Goal: Obtain resource: Obtain resource

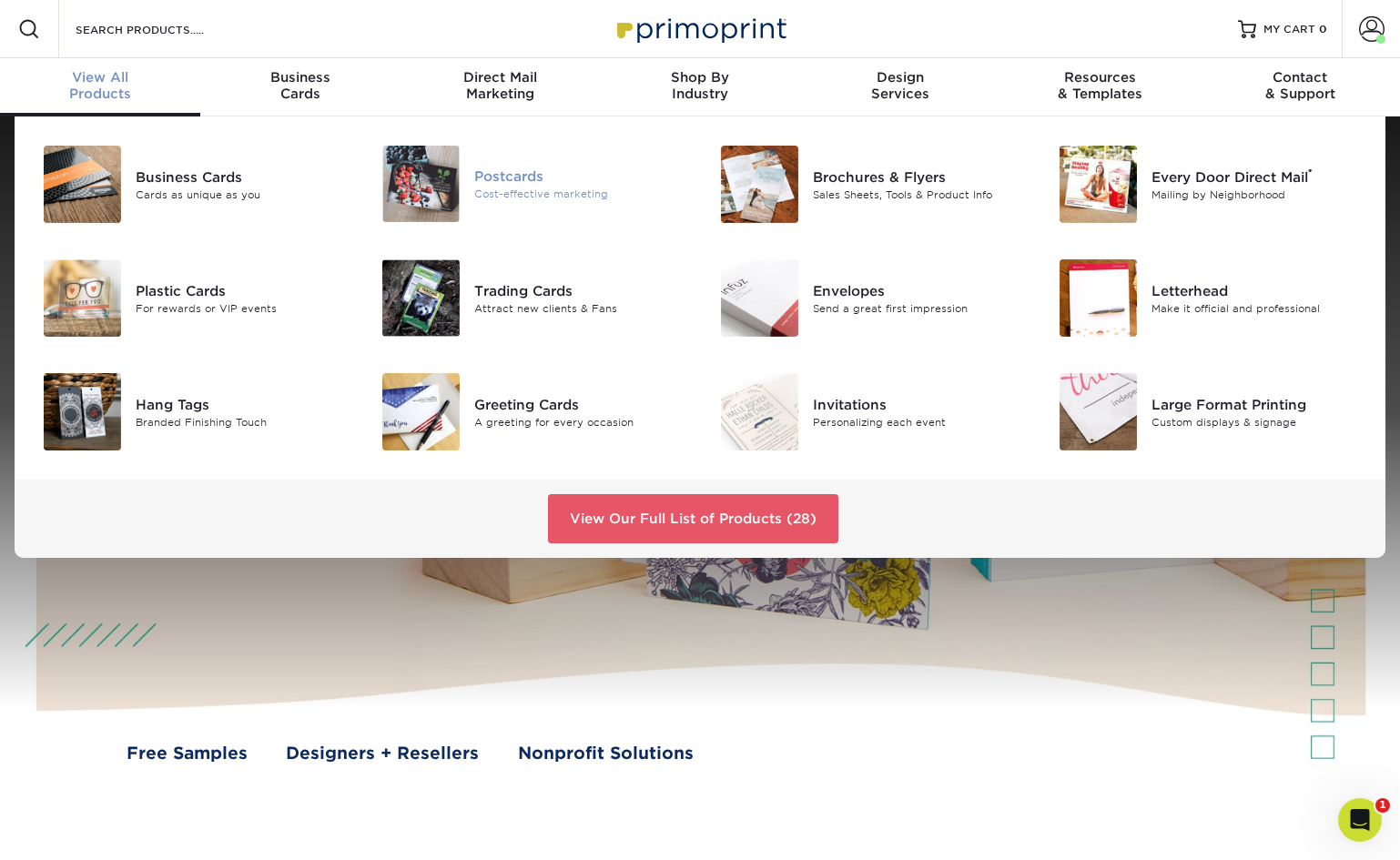
click at [513, 178] on div "Postcards" at bounding box center [581, 176] width 212 height 20
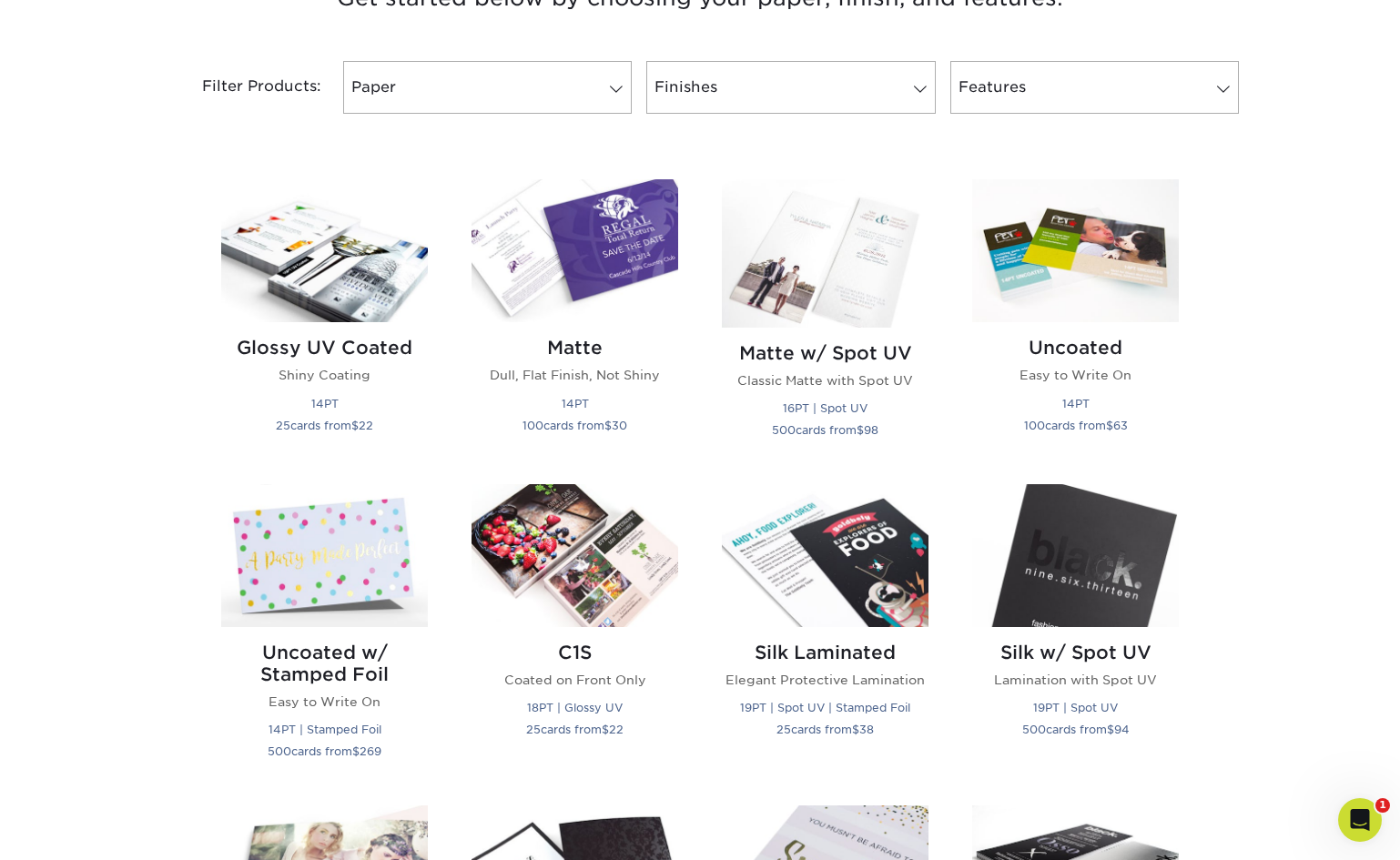
scroll to position [747, 0]
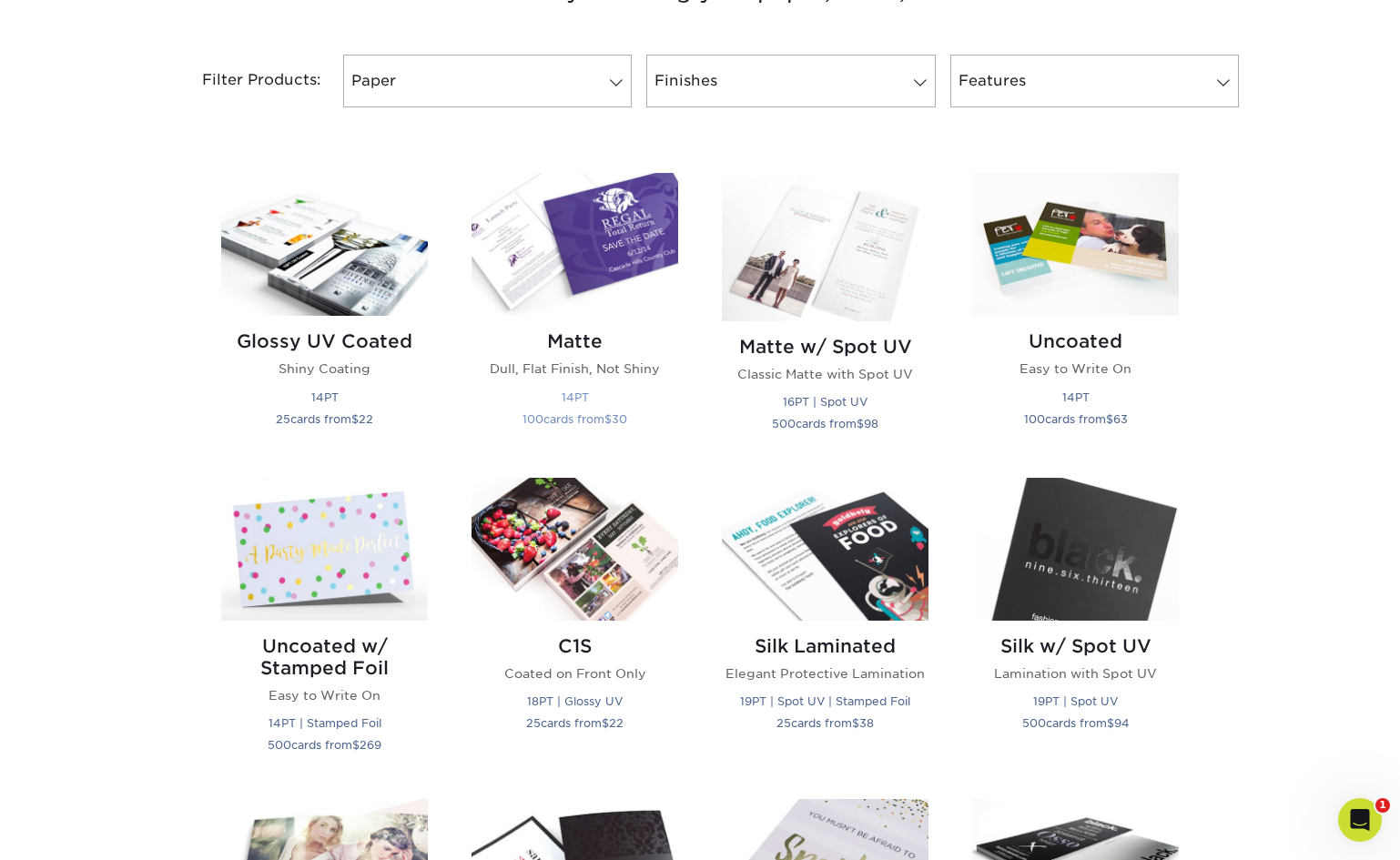
click at [570, 338] on h2 "Matte" at bounding box center [575, 341] width 206 height 22
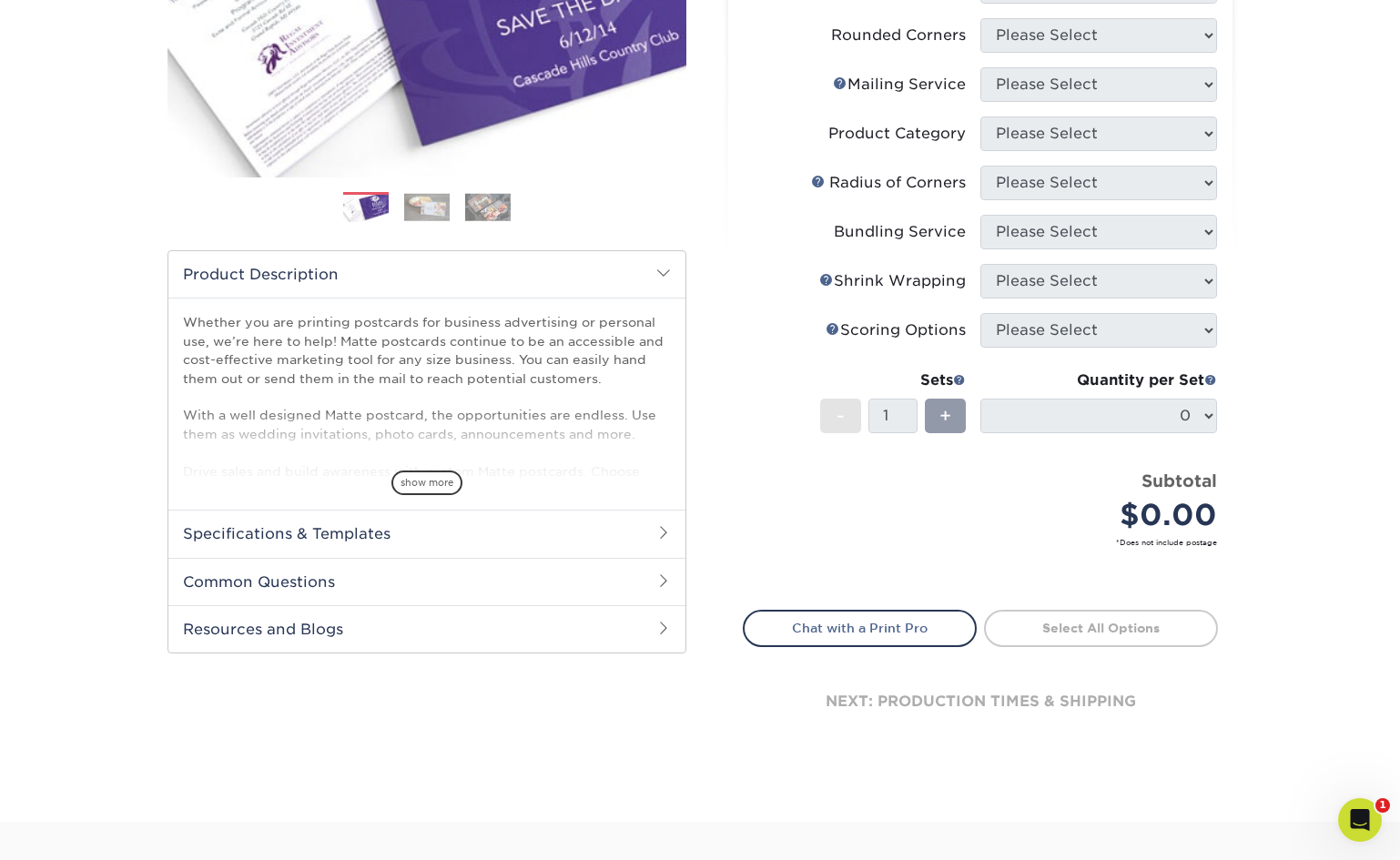
scroll to position [364, 0]
click at [249, 528] on h2 "Specifications & Templates" at bounding box center [427, 532] width 517 height 47
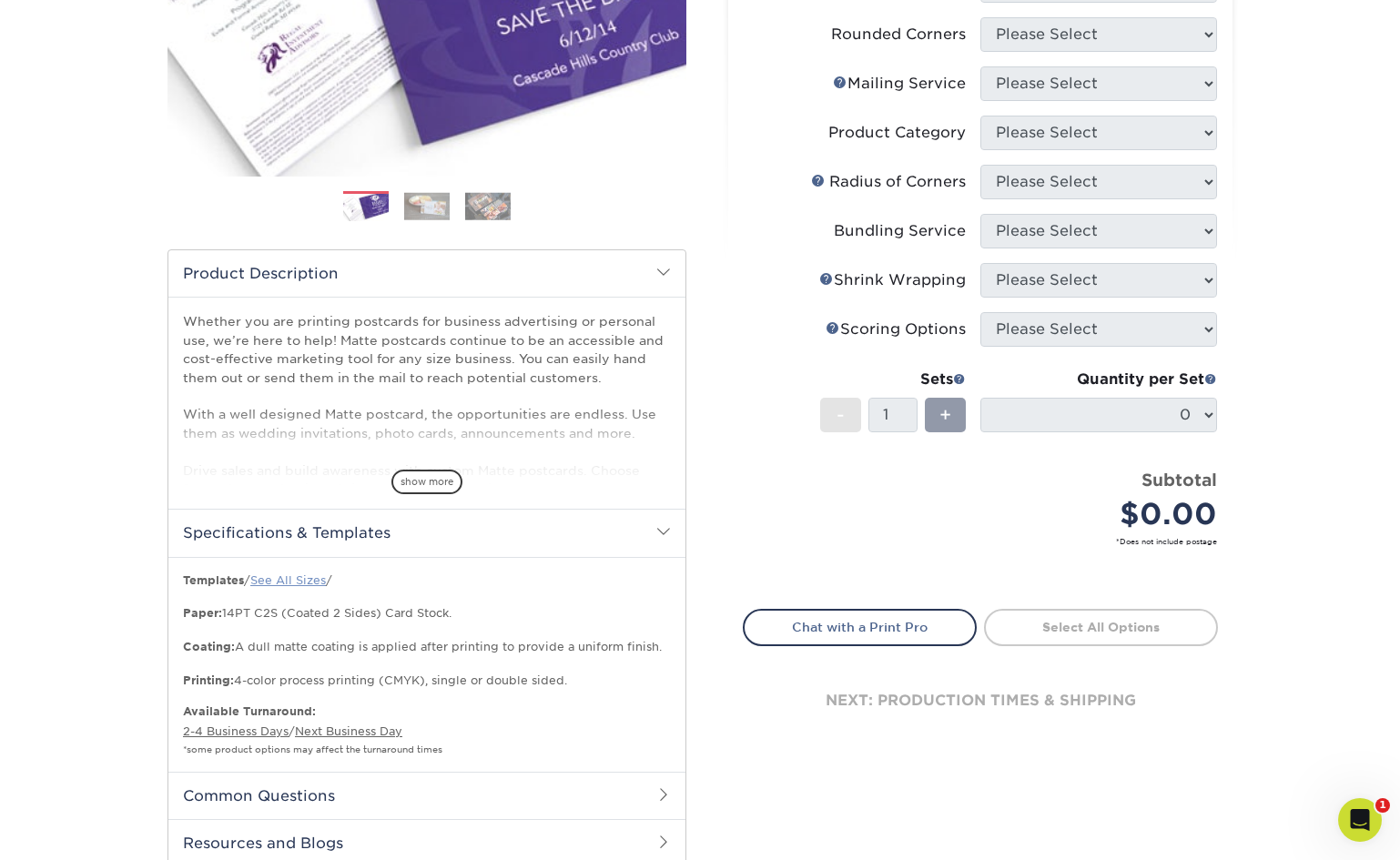
click at [317, 579] on link "See All Sizes" at bounding box center [288, 581] width 76 height 13
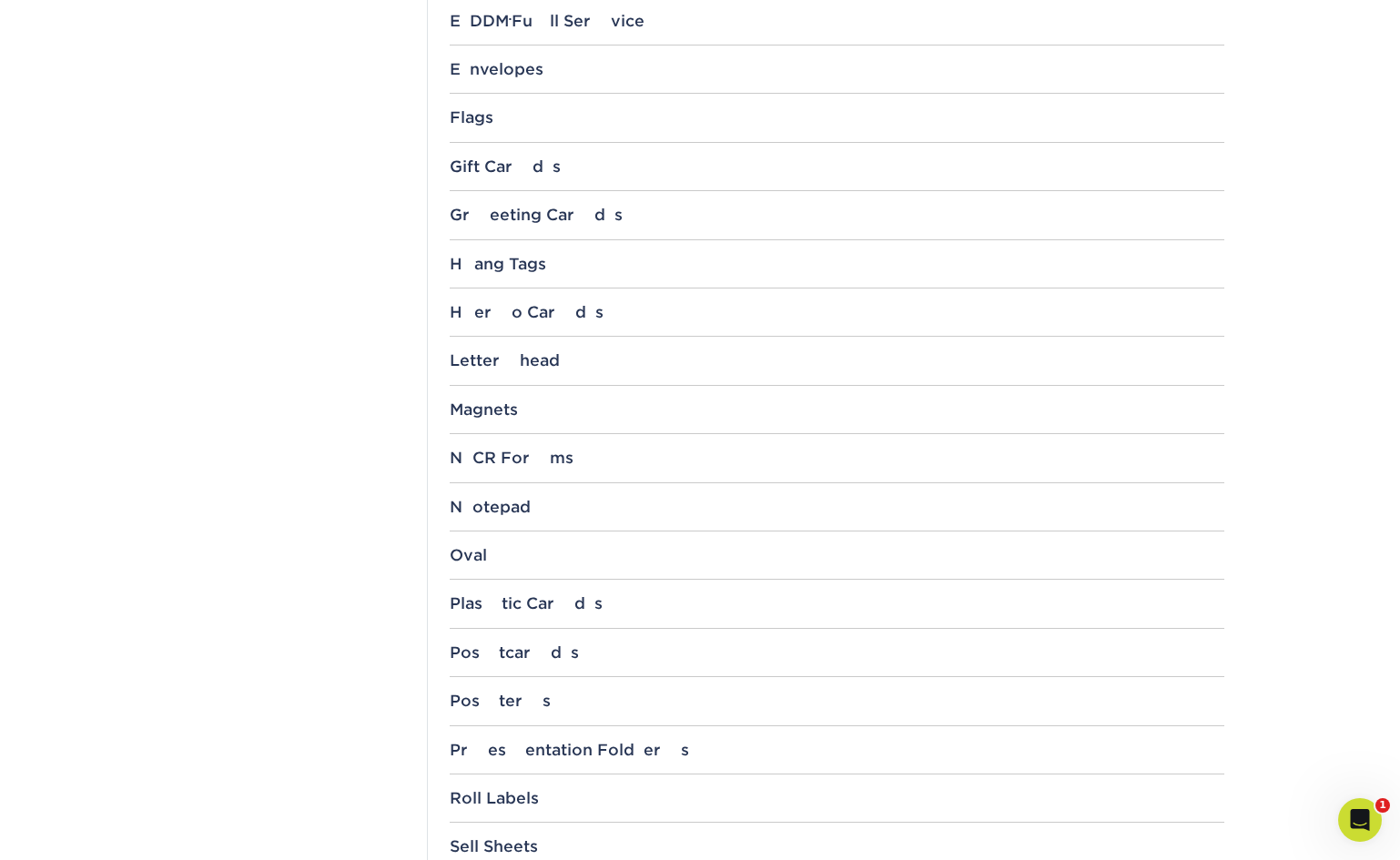
scroll to position [1360, 0]
click at [495, 645] on div "Postcards" at bounding box center [837, 650] width 775 height 18
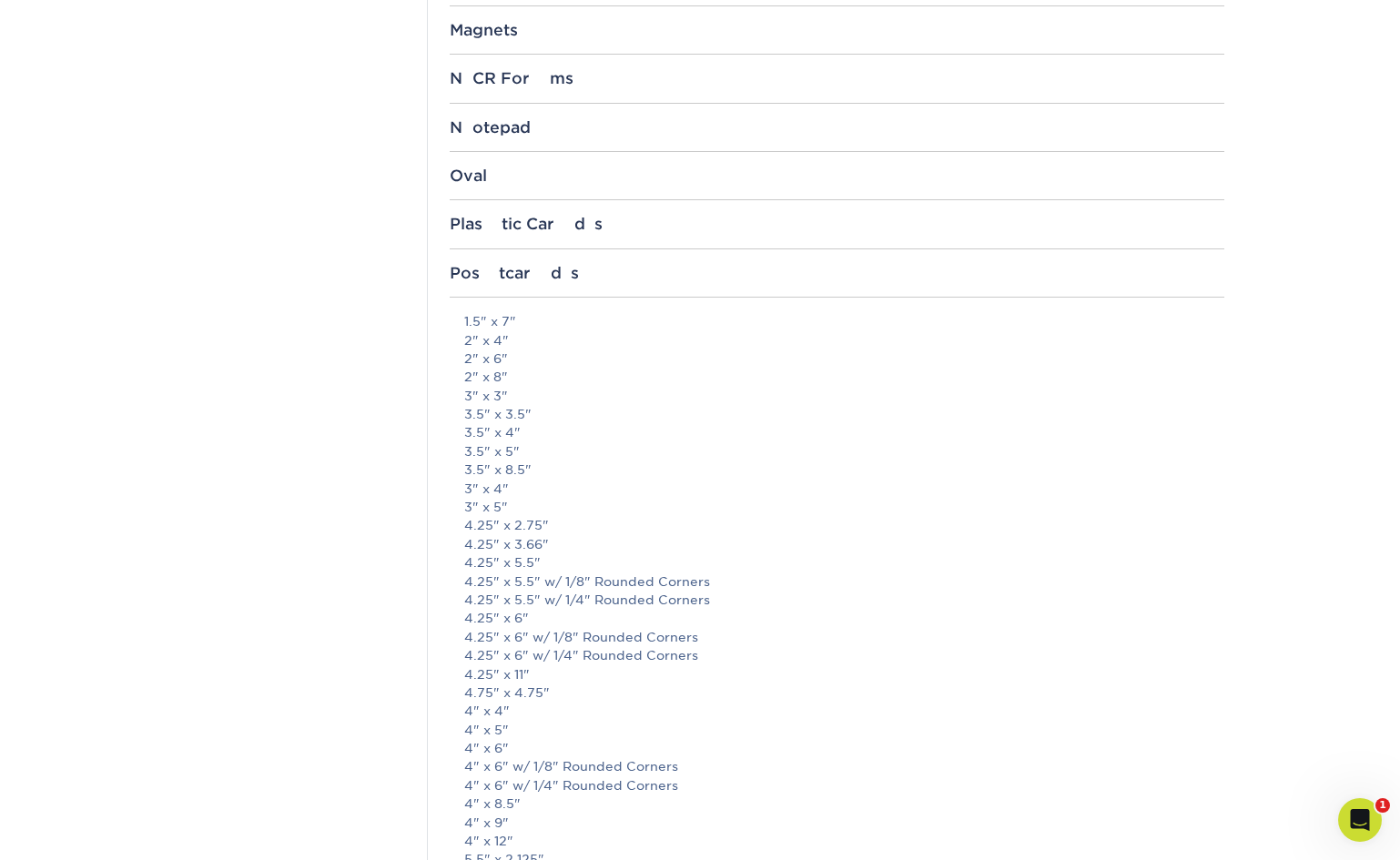
scroll to position [1738, 0]
click at [489, 740] on link "4" x 6"" at bounding box center [486, 746] width 45 height 14
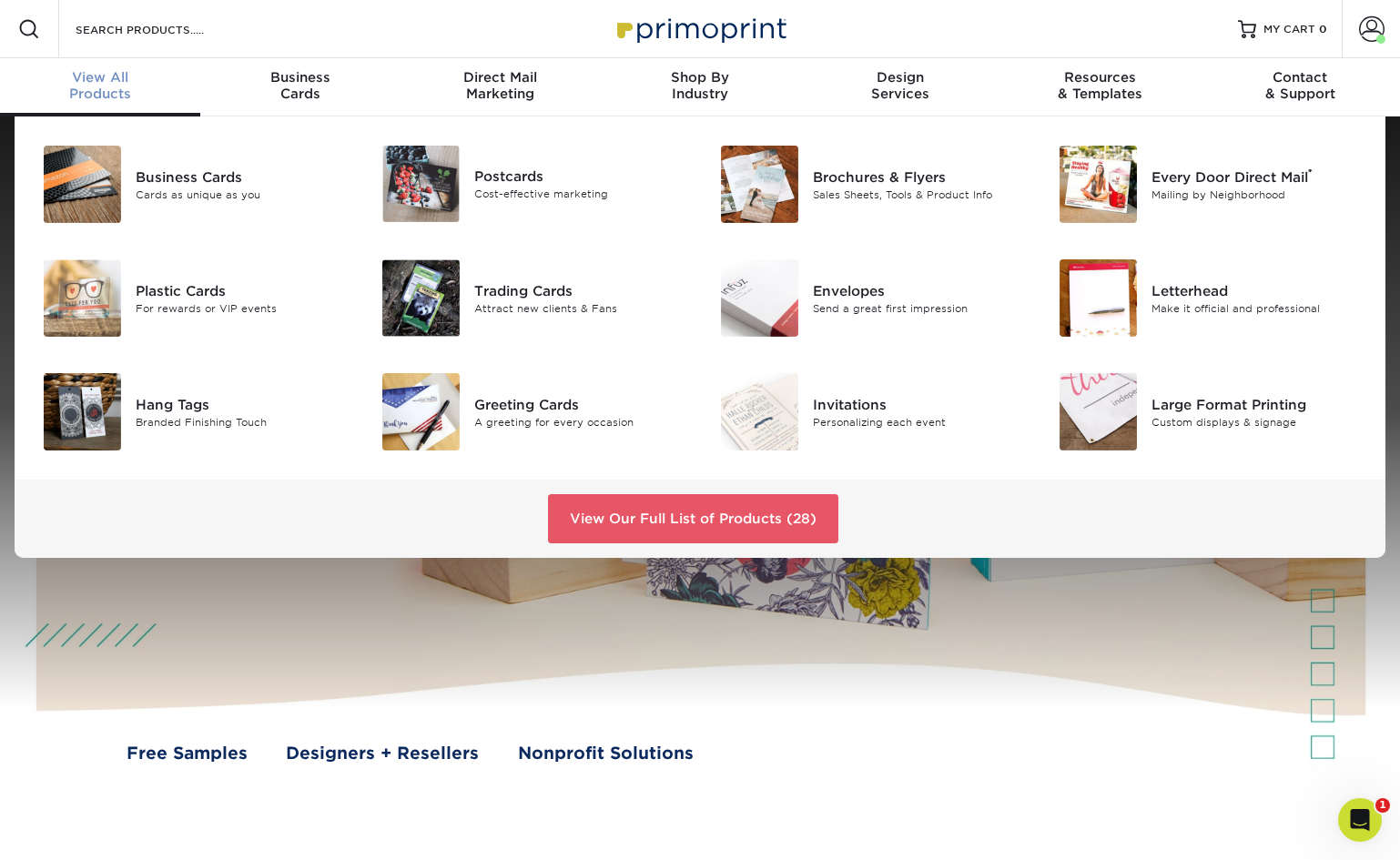
click at [118, 81] on span "View All" at bounding box center [99, 77] width 200 height 16
click at [512, 176] on div "Postcards" at bounding box center [581, 176] width 212 height 20
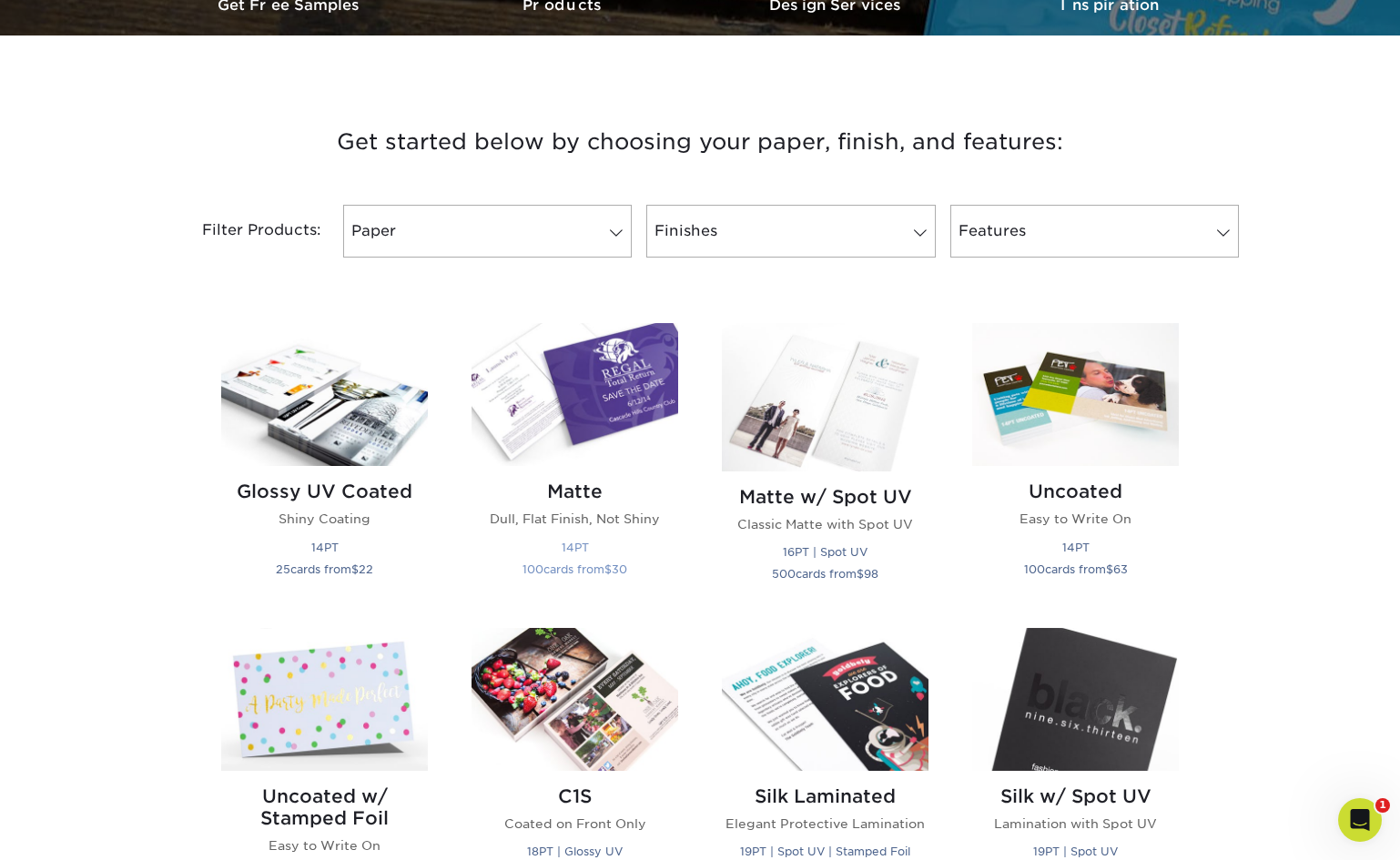
scroll to position [606, 0]
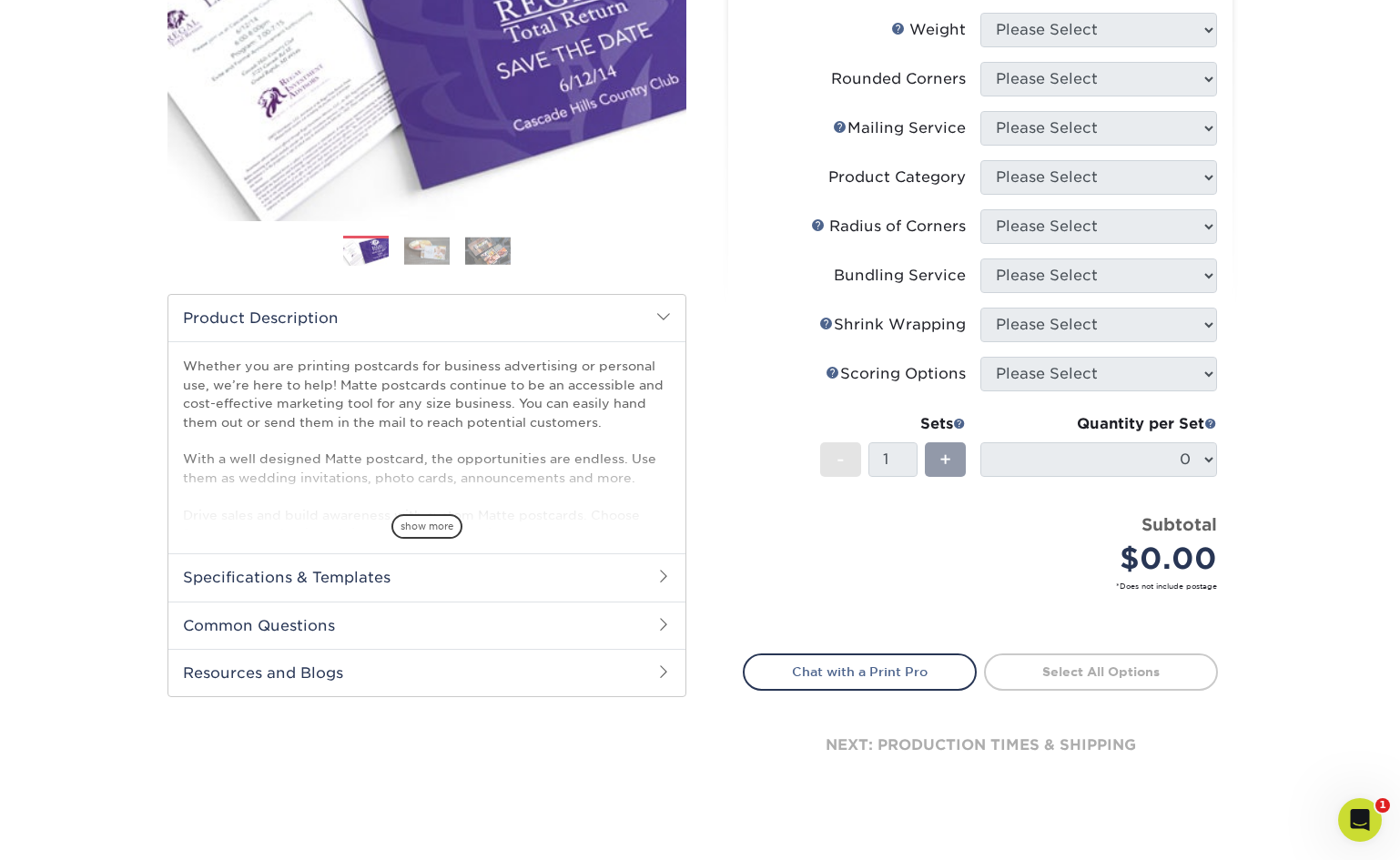
scroll to position [329, 0]
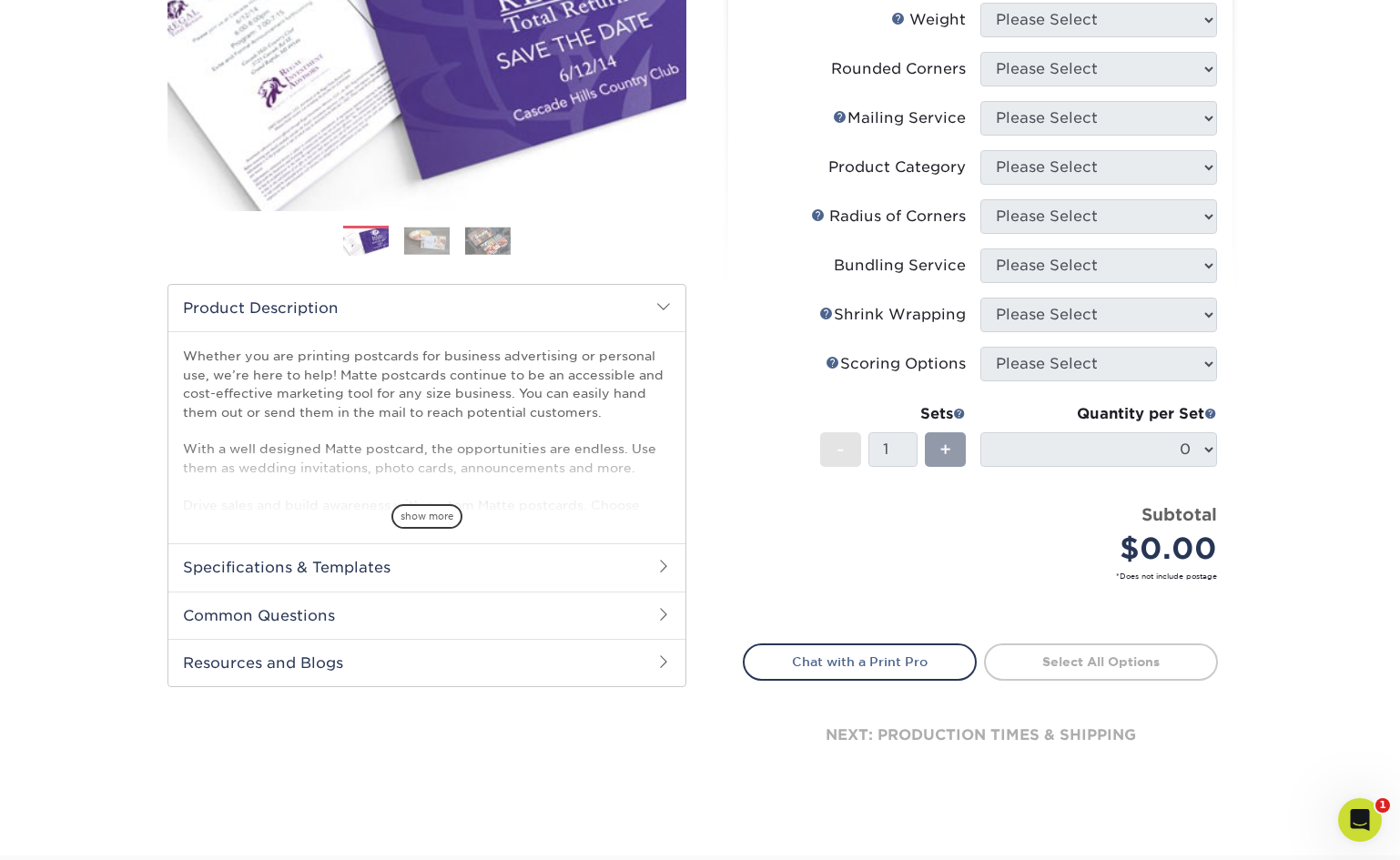
click at [259, 572] on h2 "Specifications & Templates" at bounding box center [427, 567] width 517 height 47
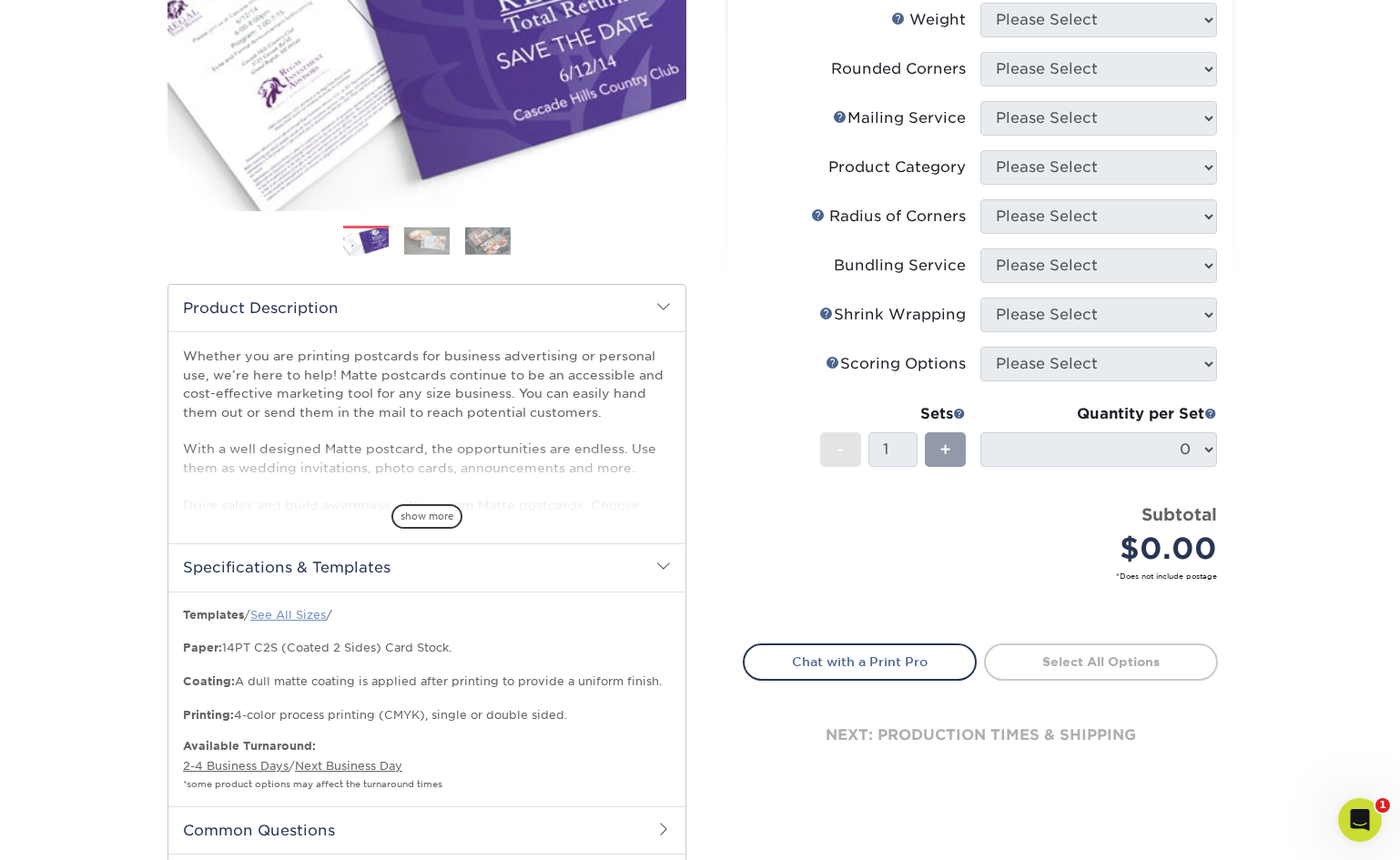
click at [308, 616] on link "See All Sizes" at bounding box center [288, 615] width 76 height 13
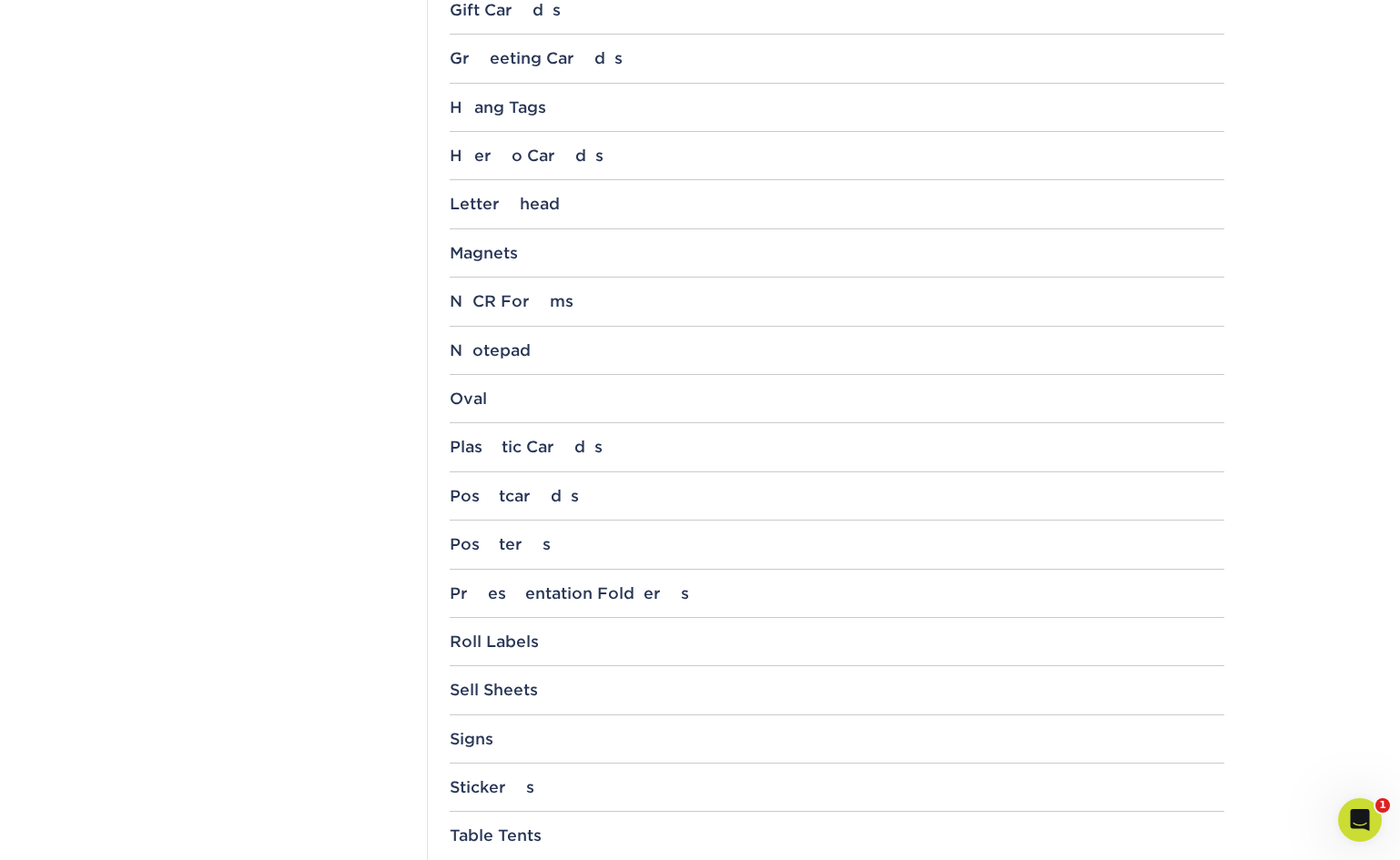
scroll to position [1514, 0]
click at [498, 486] on div "Postcards" at bounding box center [837, 494] width 775 height 18
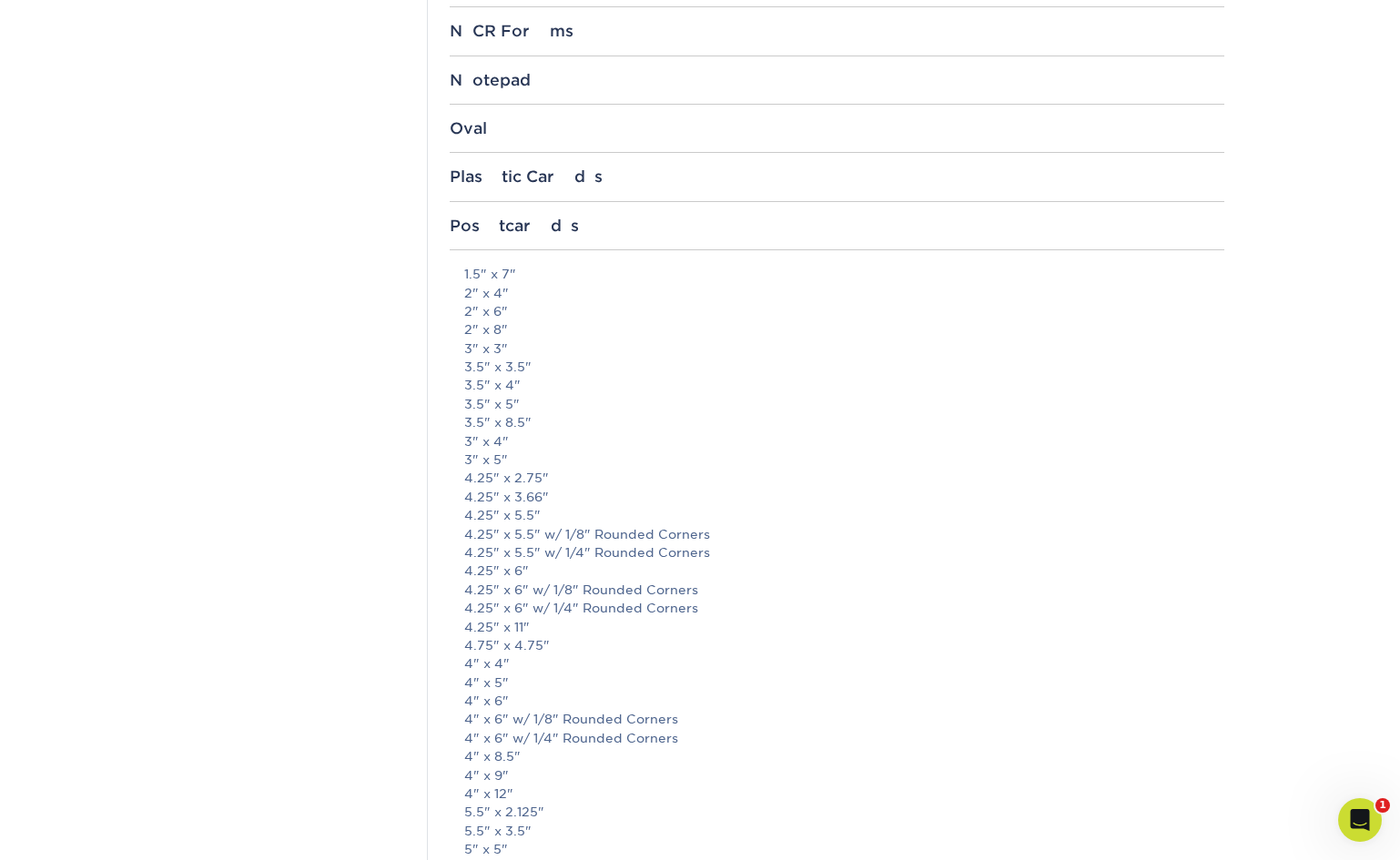
scroll to position [1852, 0]
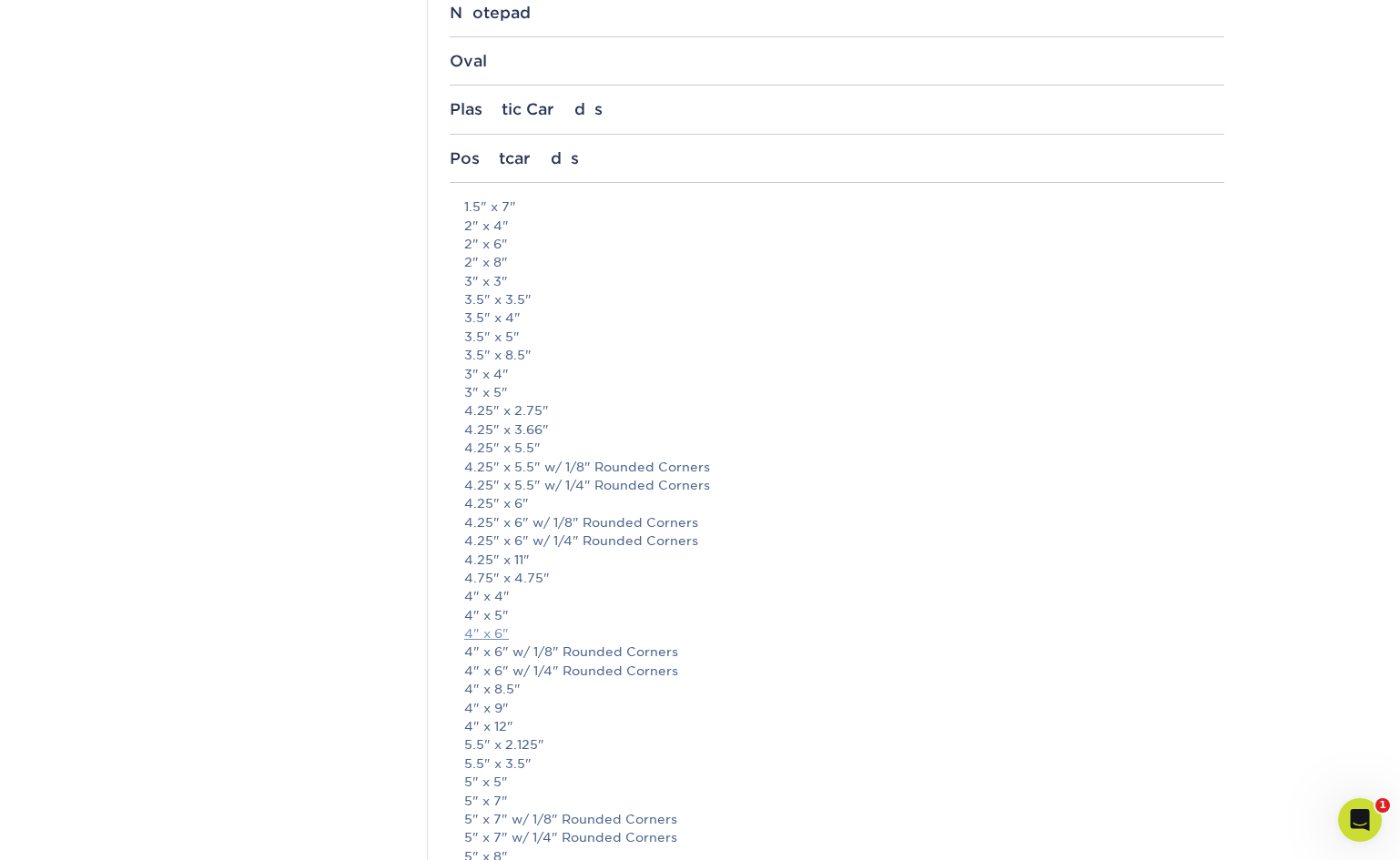
click at [489, 626] on link "4" x 6"" at bounding box center [486, 633] width 45 height 14
